Goal: Transaction & Acquisition: Purchase product/service

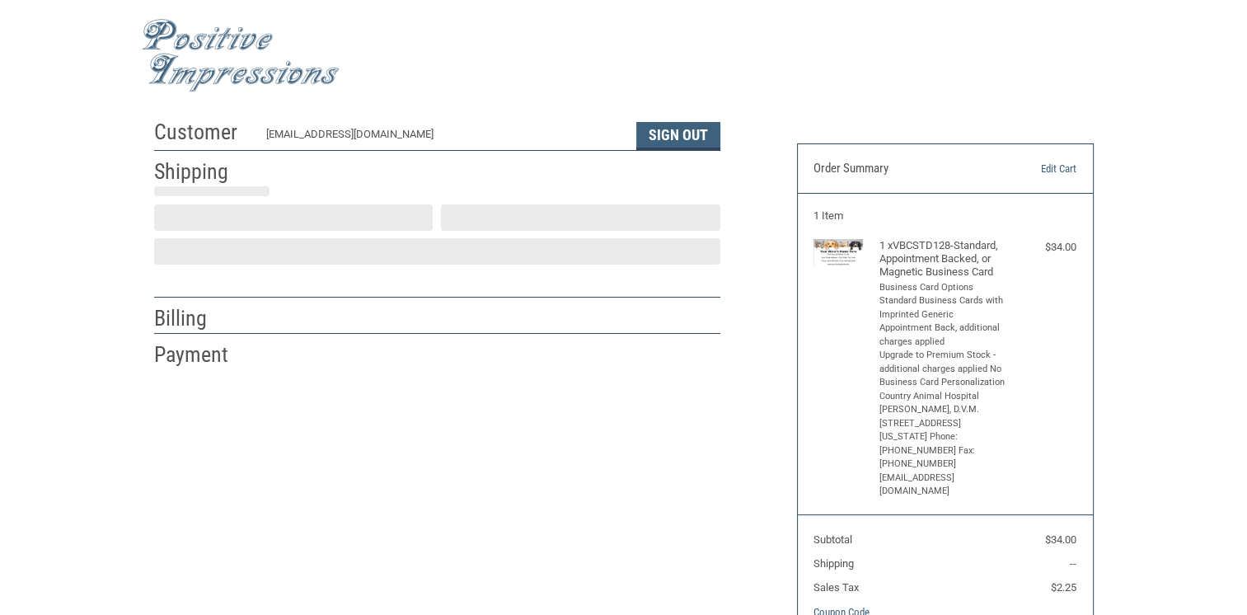
select select "US"
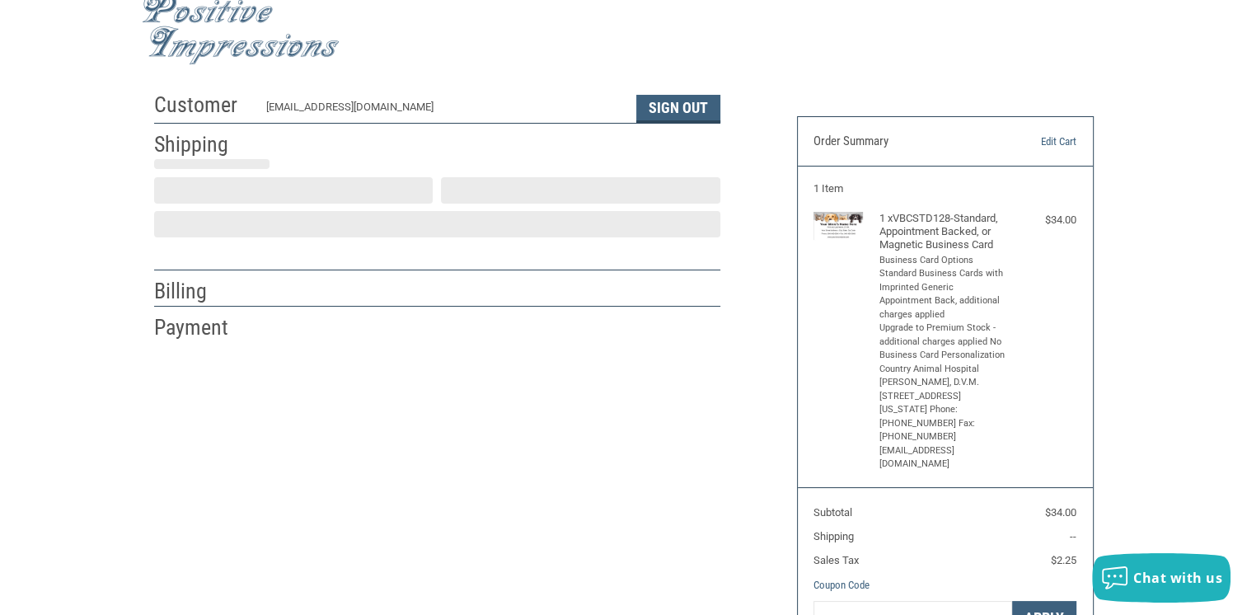
select select "NJ"
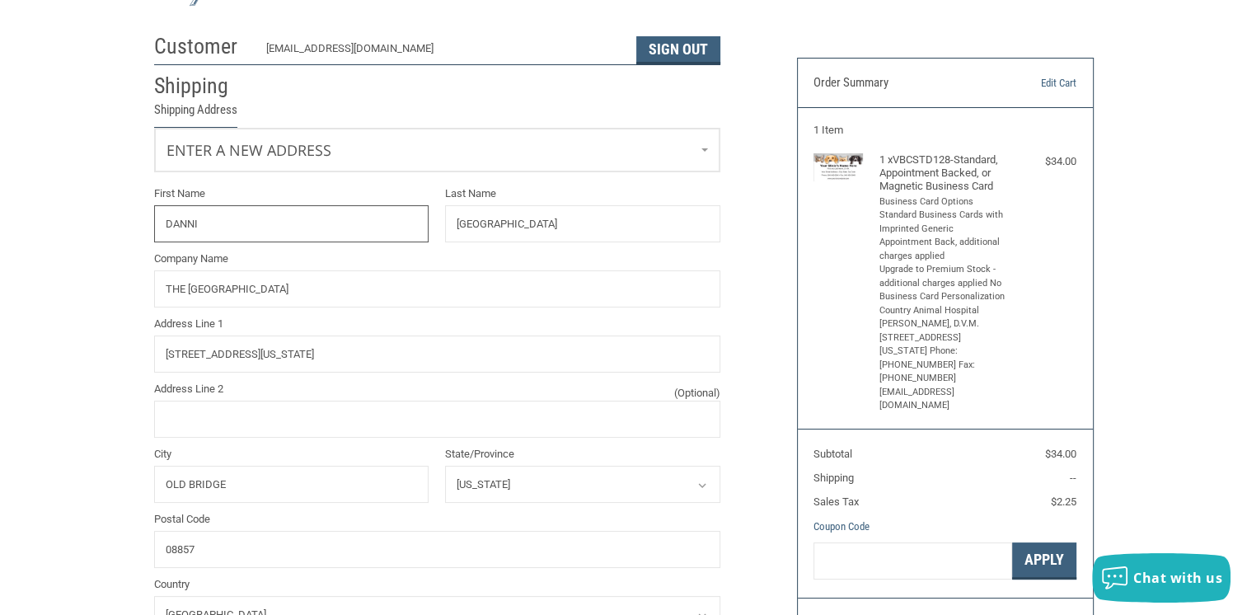
radio input "true"
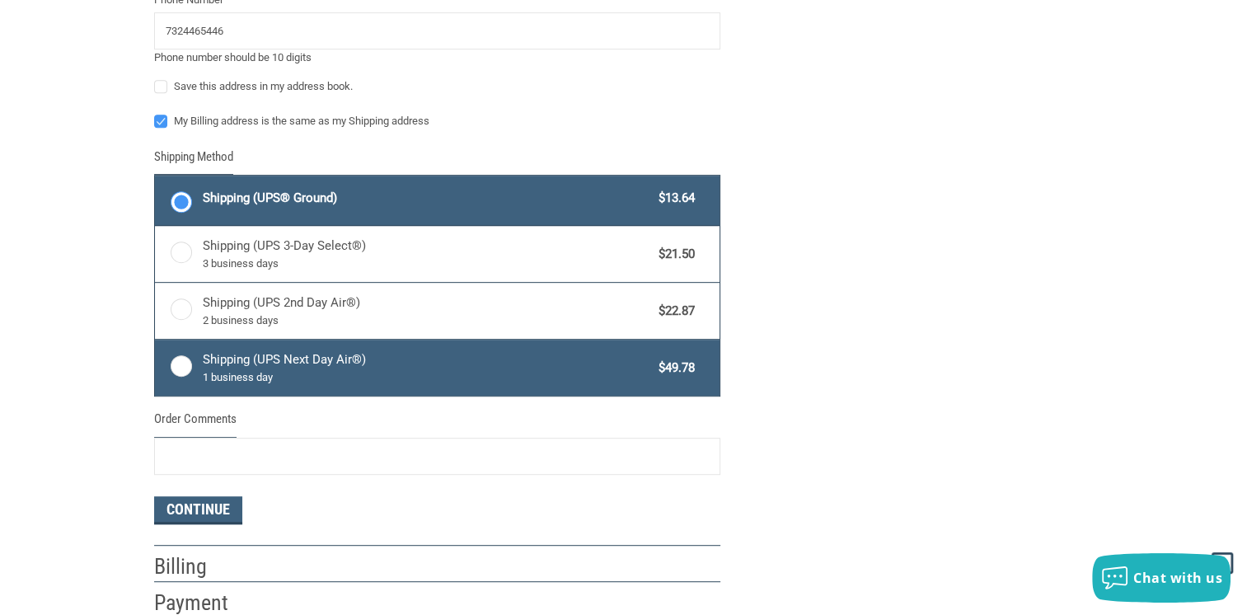
scroll to position [761, 0]
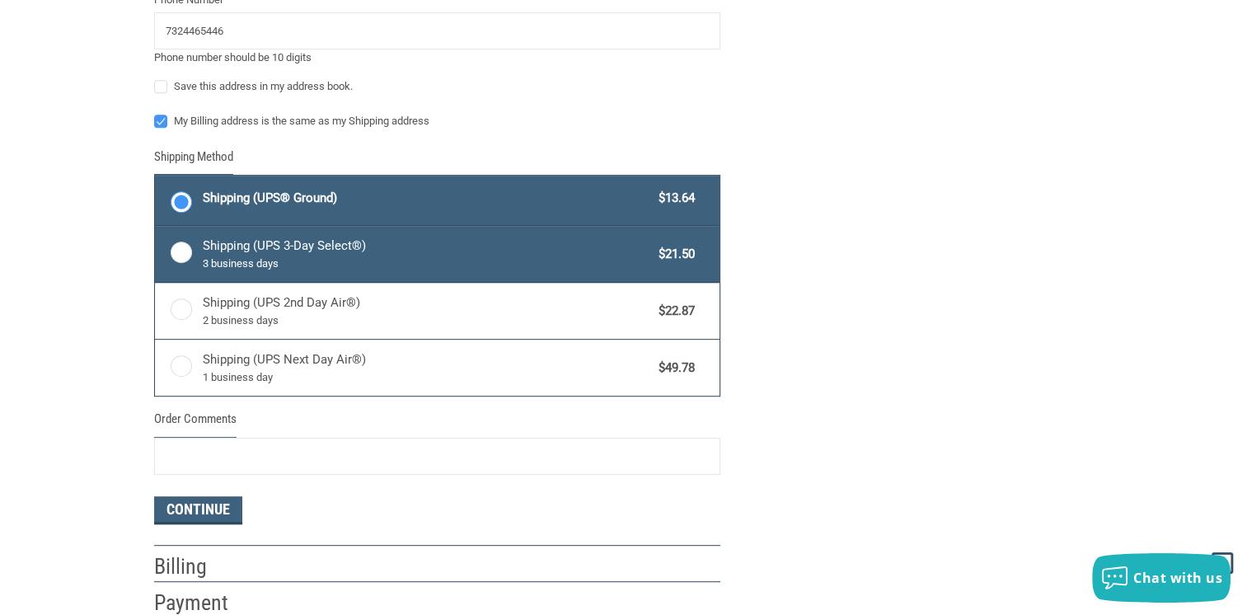
click at [234, 268] on span "3 business days" at bounding box center [427, 263] width 448 height 16
click at [156, 228] on input "Shipping (UPS 3-Day Select®) 3 business days $21.50" at bounding box center [155, 227] width 1 height 1
radio input "true"
click at [412, 196] on span "Shipping (UPS® Ground)" at bounding box center [427, 198] width 448 height 19
click at [156, 178] on input "Shipping (UPS® Ground) $13.64" at bounding box center [155, 177] width 1 height 1
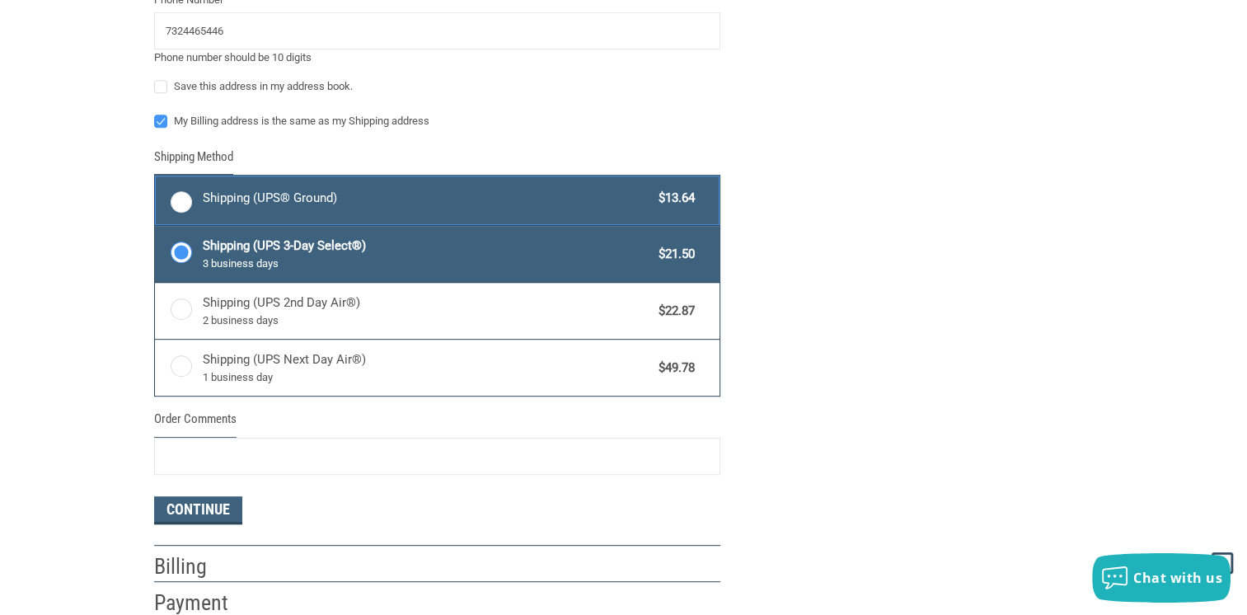
radio input "true"
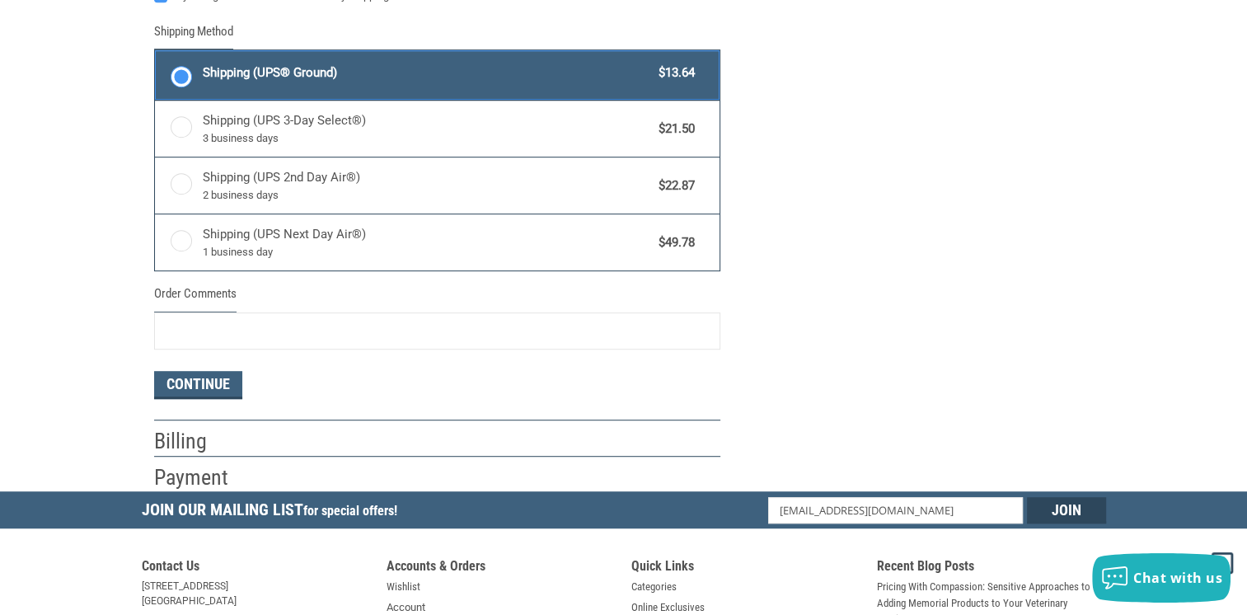
scroll to position [924, 0]
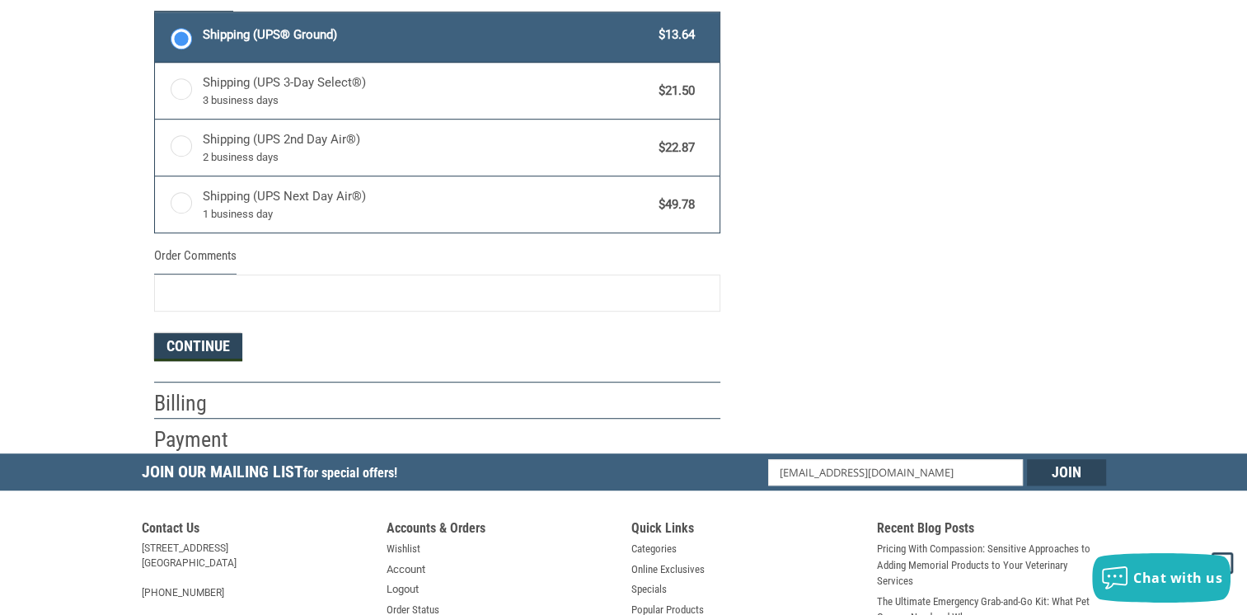
click at [172, 338] on button "Continue" at bounding box center [198, 347] width 88 height 28
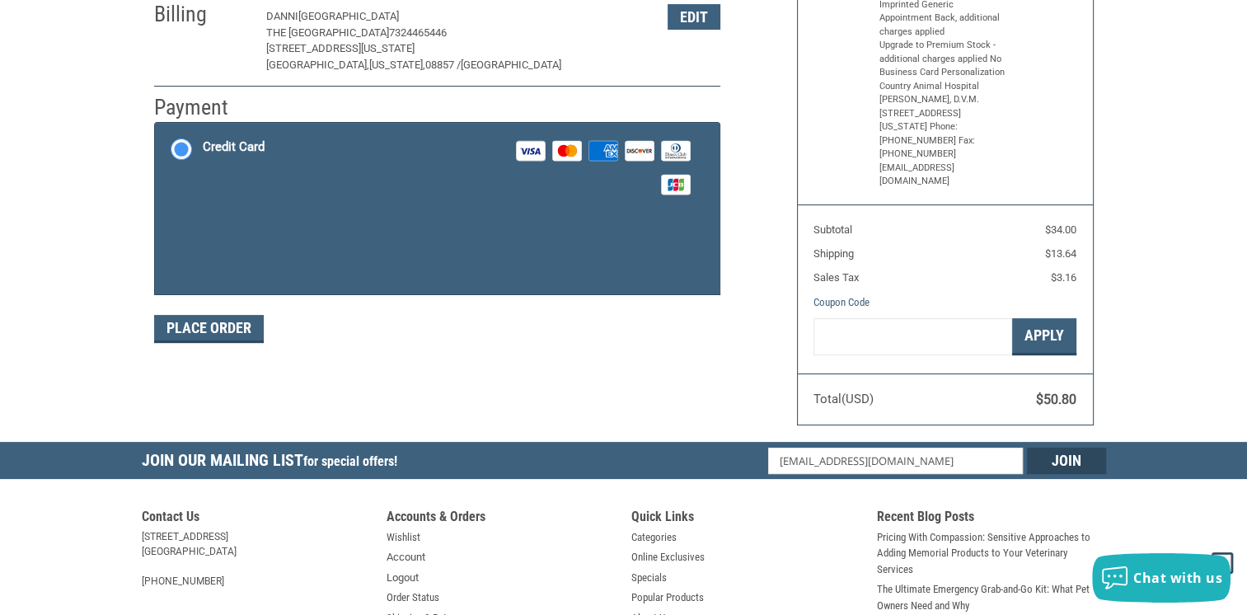
scroll to position [273, 0]
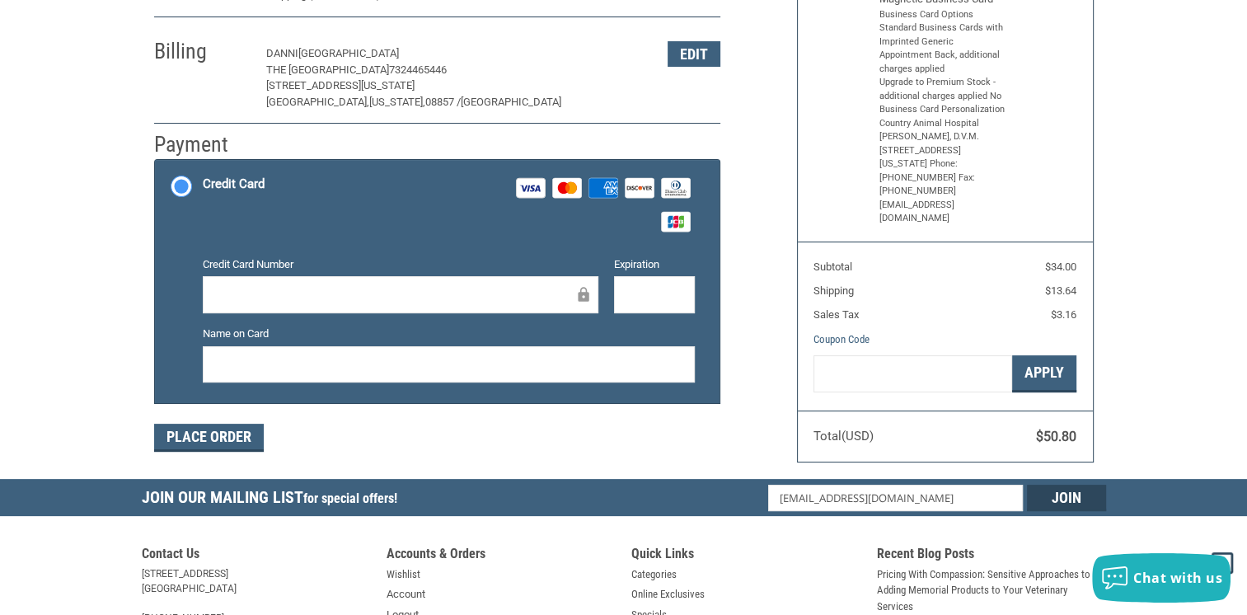
click at [258, 276] on div at bounding box center [401, 294] width 396 height 37
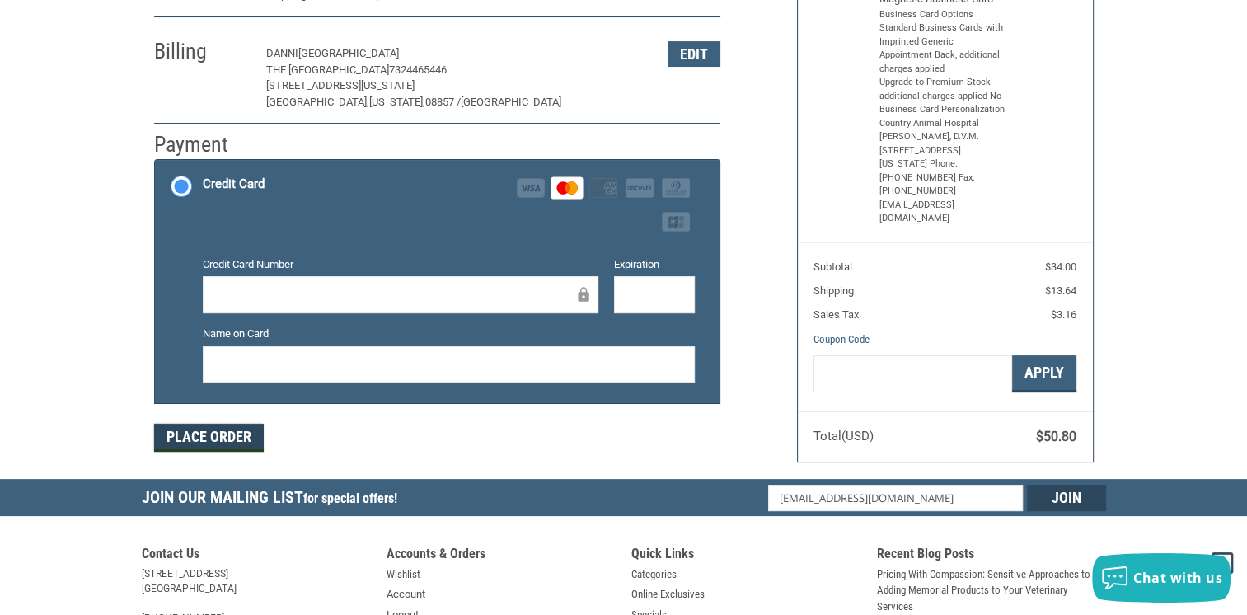
click at [227, 436] on button "Place Order" at bounding box center [209, 438] width 110 height 28
